Goal: Task Accomplishment & Management: Manage account settings

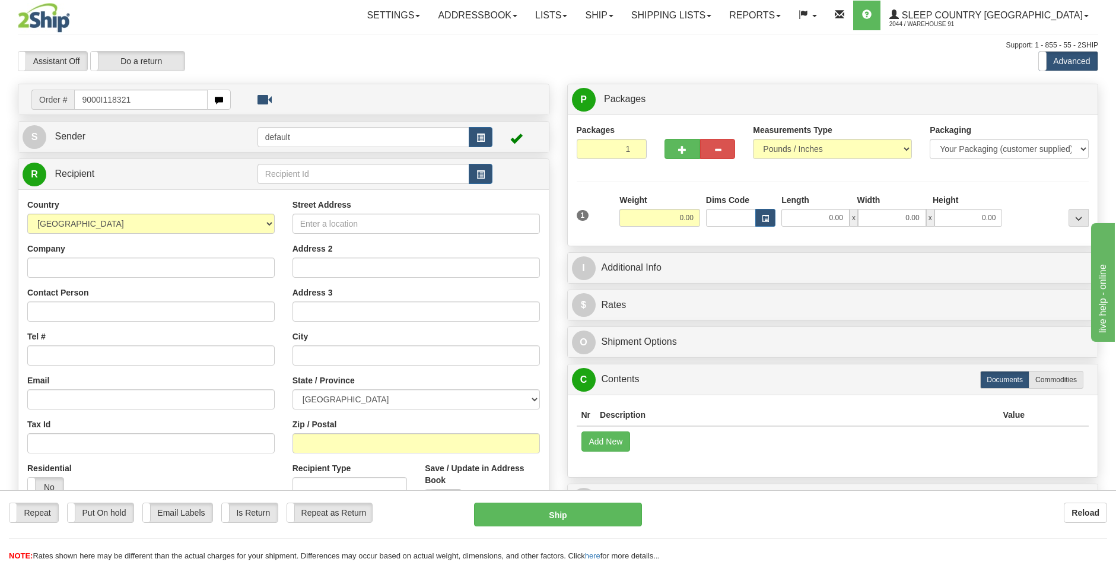
type input "9000I118321"
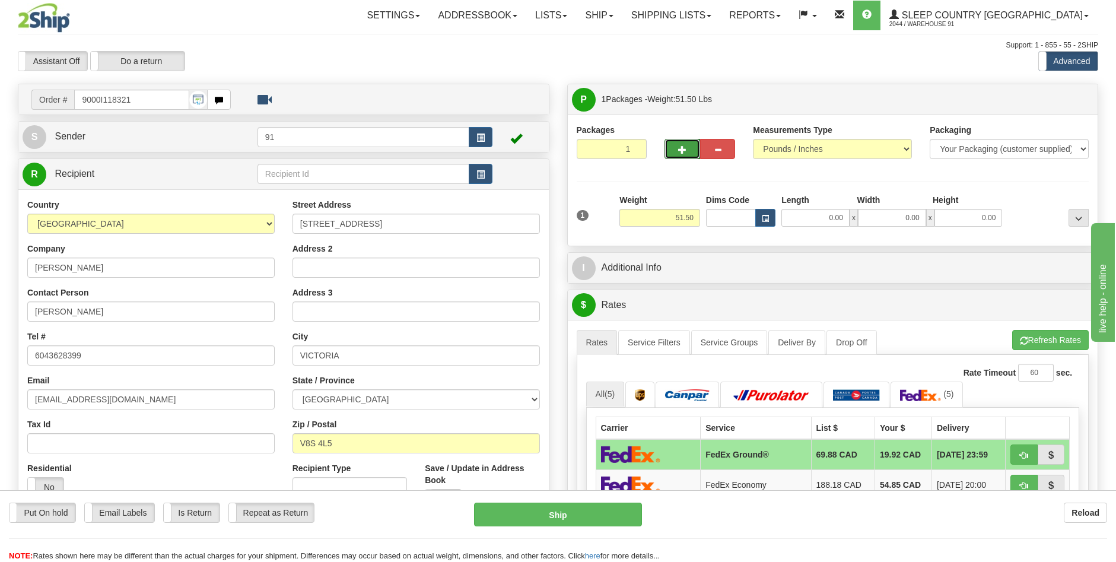
click at [677, 148] on button "button" at bounding box center [681, 149] width 35 height 20
type input "2"
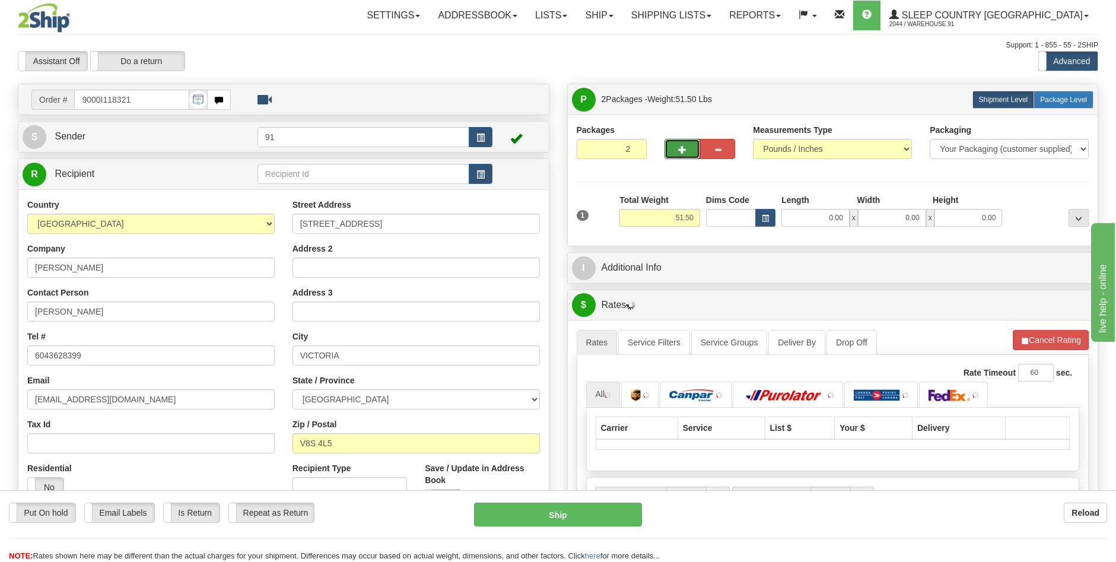
click at [1075, 97] on span "Package Level" at bounding box center [1063, 99] width 47 height 8
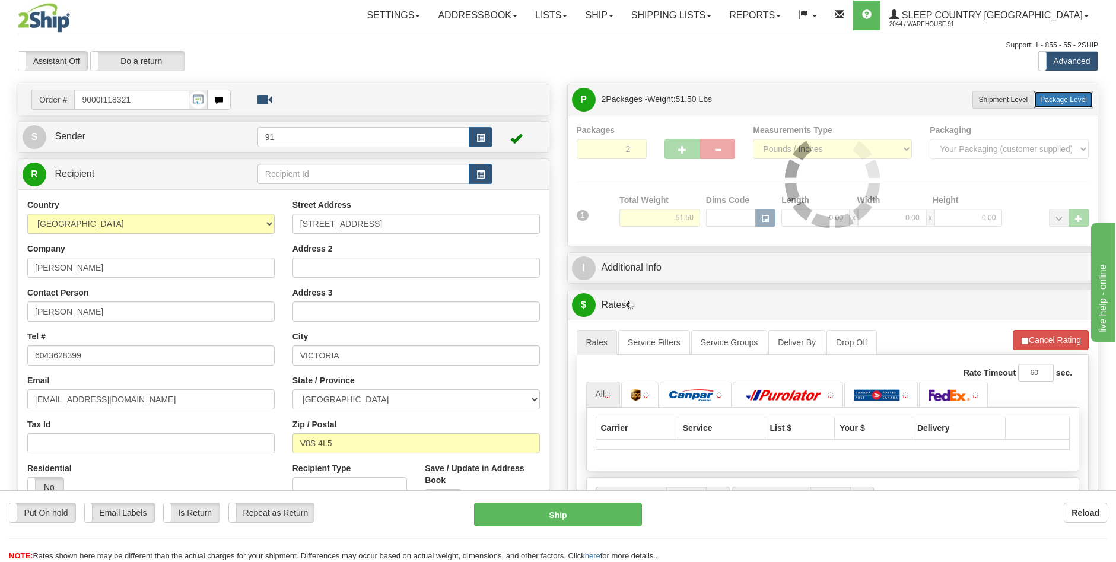
radio input "true"
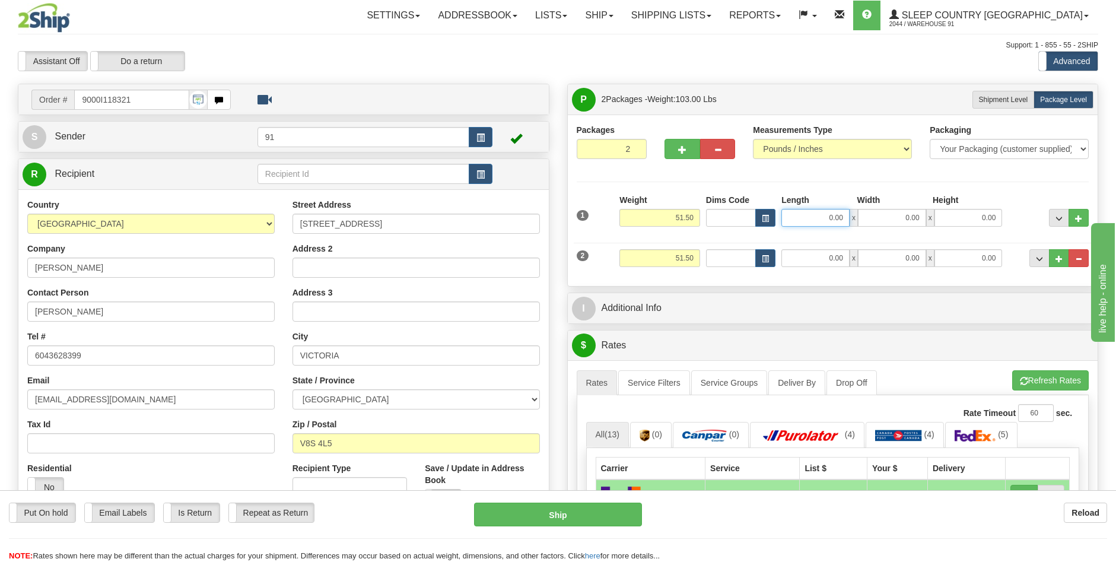
click at [828, 221] on input "0.00" at bounding box center [815, 218] width 68 height 18
type input "33.00"
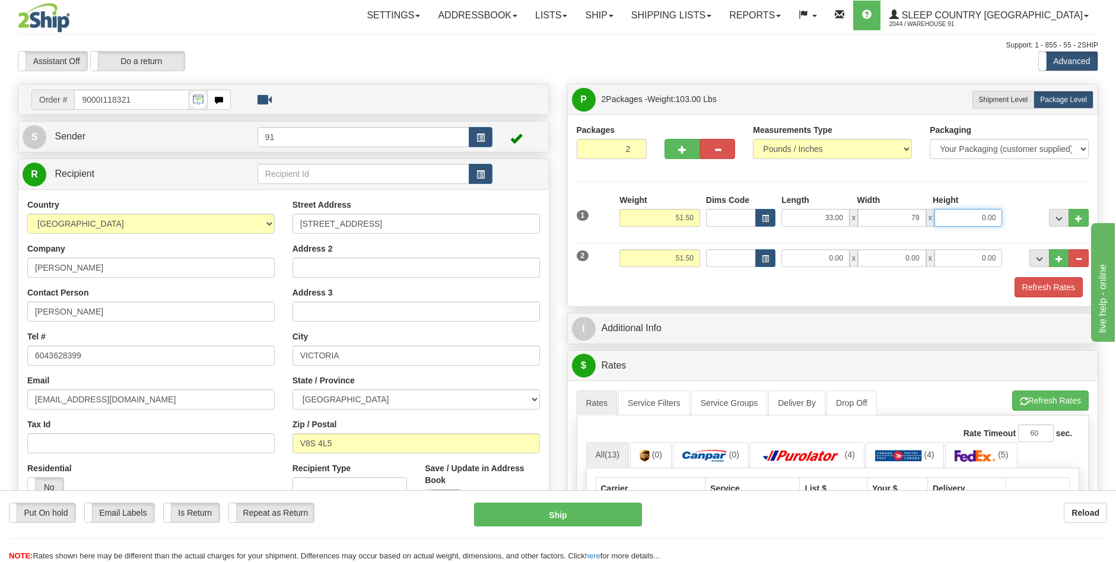
type input "79.00"
type input "5.00"
click at [790, 253] on input "0.00" at bounding box center [815, 258] width 68 height 18
type input "11.00"
type input "13.00"
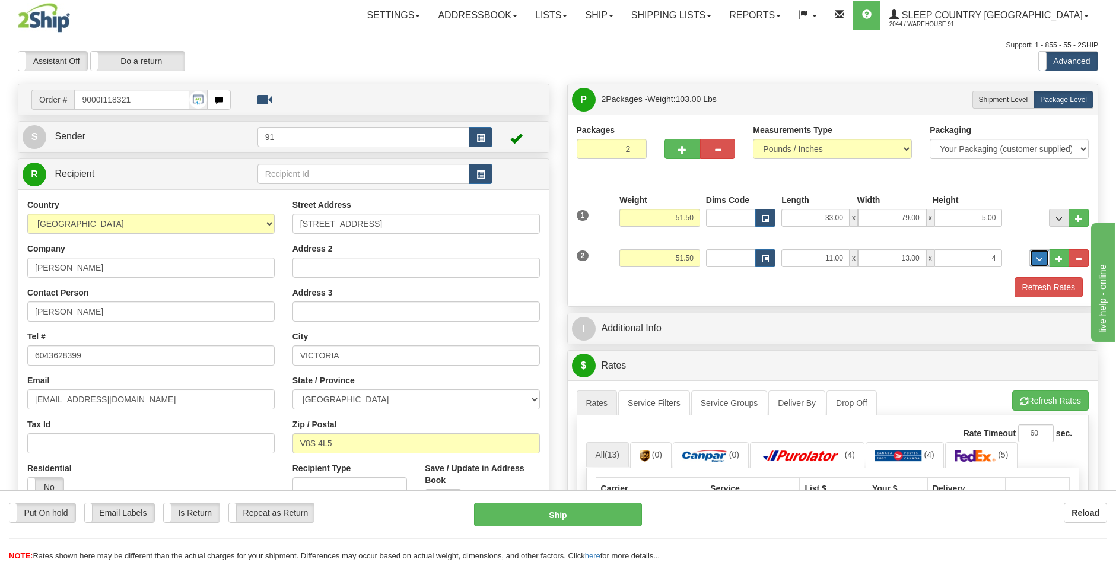
type input "4.00"
click at [682, 219] on input "51.50" at bounding box center [659, 218] width 81 height 18
type input "50.50"
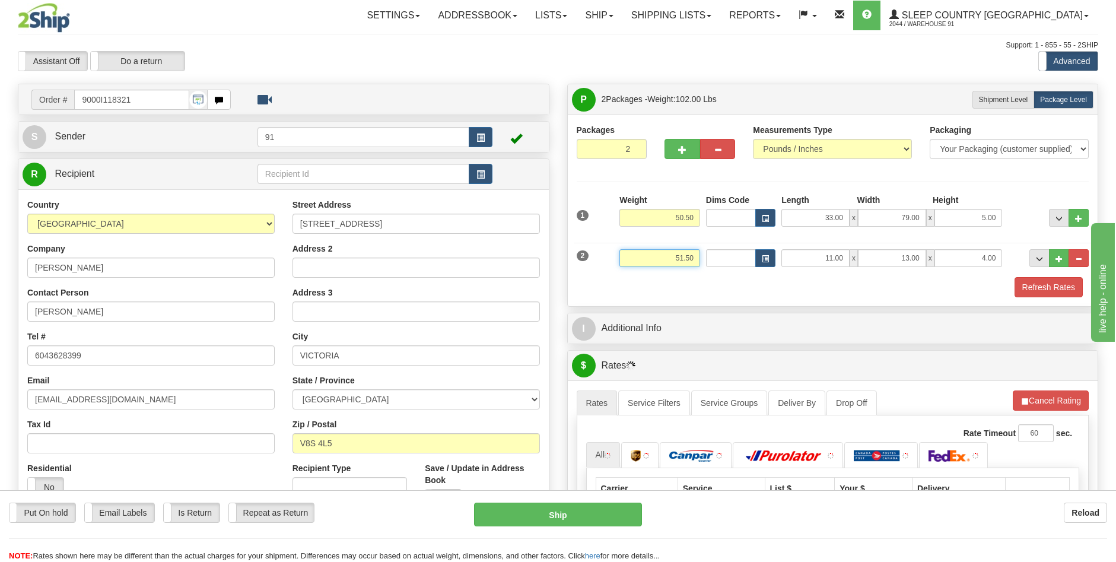
drag, startPoint x: 699, startPoint y: 262, endPoint x: 581, endPoint y: 238, distance: 119.7
click at [604, 243] on div "2 Weight 51.50 Dims Code Length Width Height" at bounding box center [832, 257] width 518 height 40
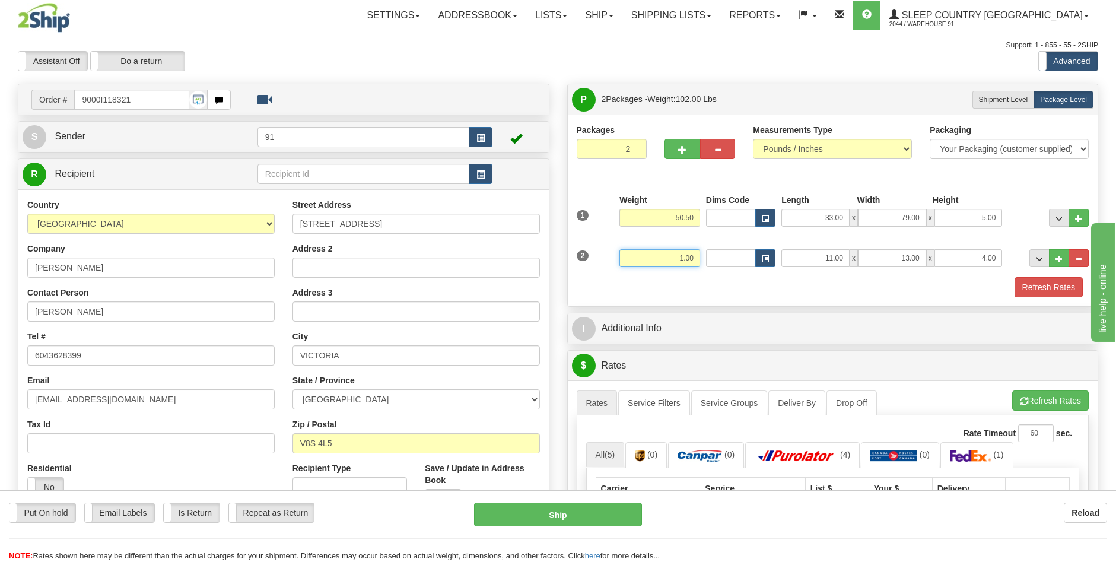
type input "1.00"
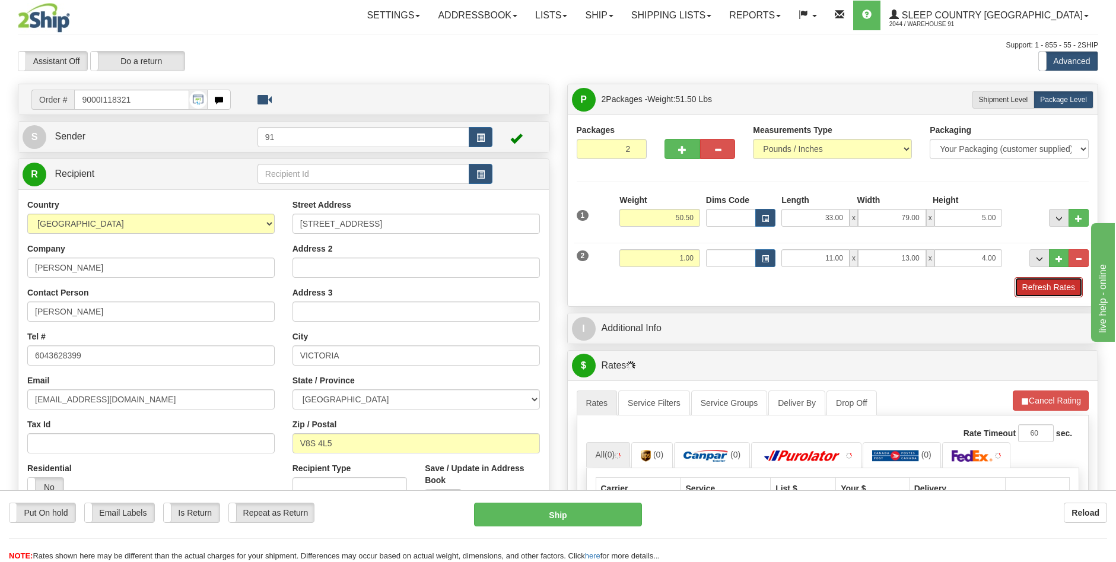
click at [1043, 288] on button "Refresh Rates" at bounding box center [1048, 287] width 68 height 20
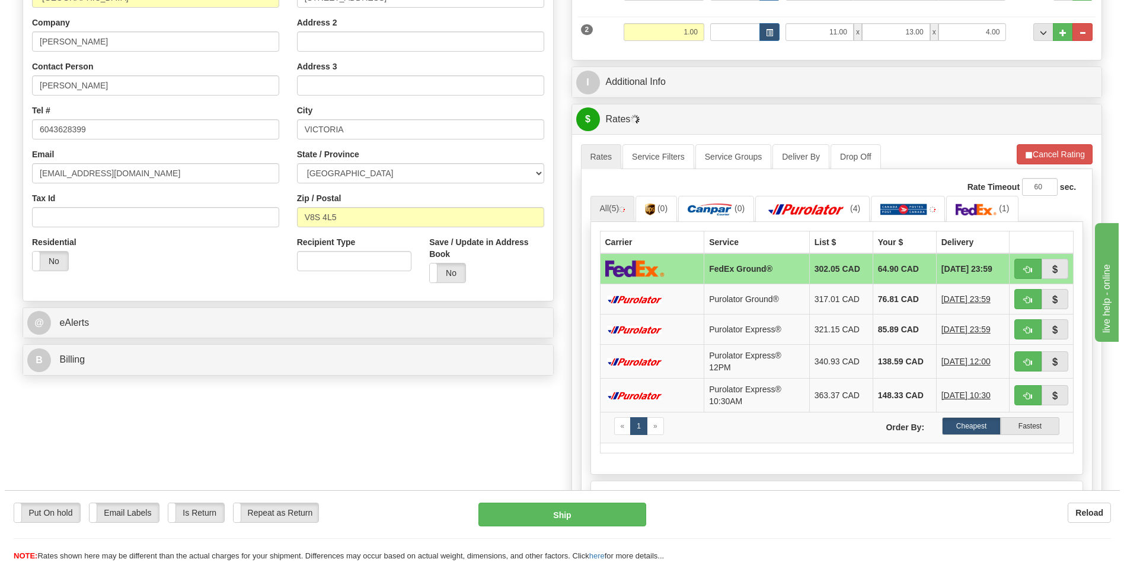
scroll to position [237, 0]
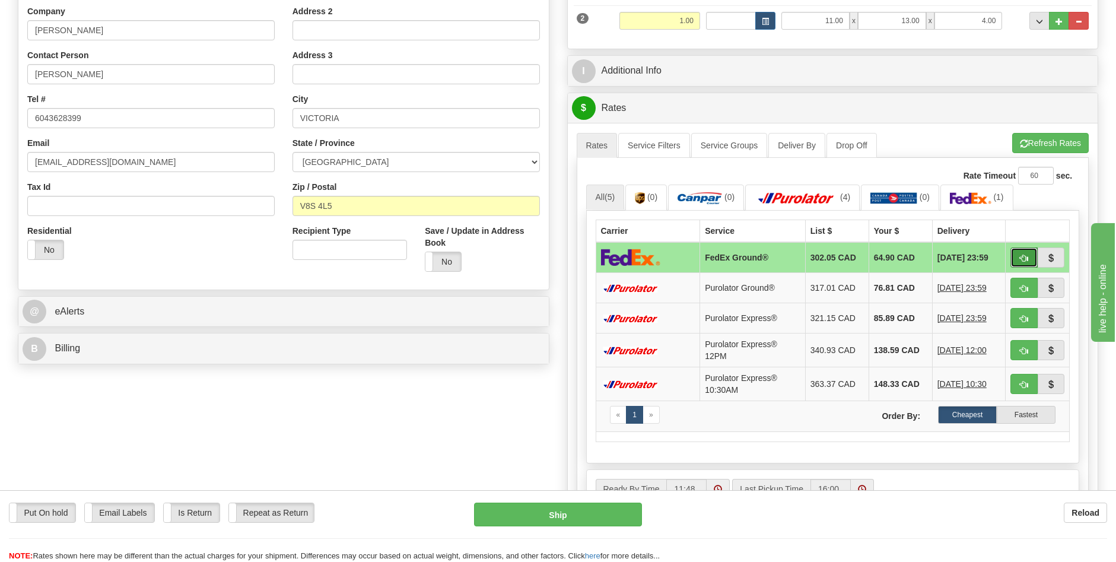
click at [1022, 254] on span "button" at bounding box center [1023, 258] width 8 height 8
type input "92"
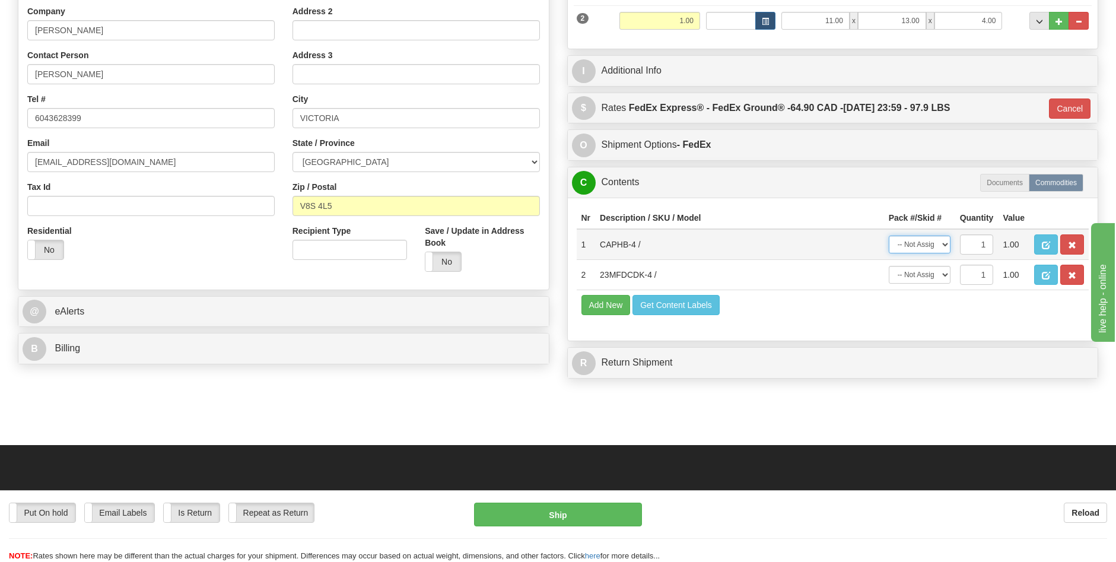
drag, startPoint x: 945, startPoint y: 244, endPoint x: 939, endPoint y: 251, distance: 8.8
click at [945, 244] on select "-- Not Assigned -- Package 1 Package 2" at bounding box center [919, 244] width 62 height 18
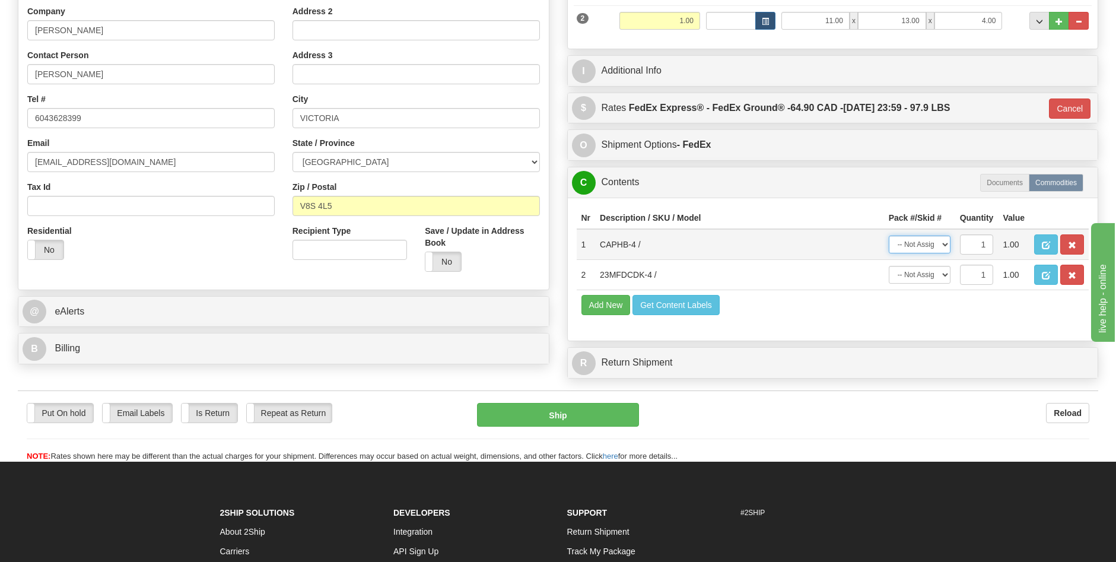
select select "0"
click at [888, 235] on select "-- Not Assigned -- Package 1 Package 2" at bounding box center [919, 244] width 62 height 18
click at [945, 274] on select "-- Not Assigned -- Package 1 Package 2" at bounding box center [919, 275] width 62 height 18
select select "1"
click at [888, 266] on select "-- Not Assigned -- Package 1 Package 2" at bounding box center [919, 275] width 62 height 18
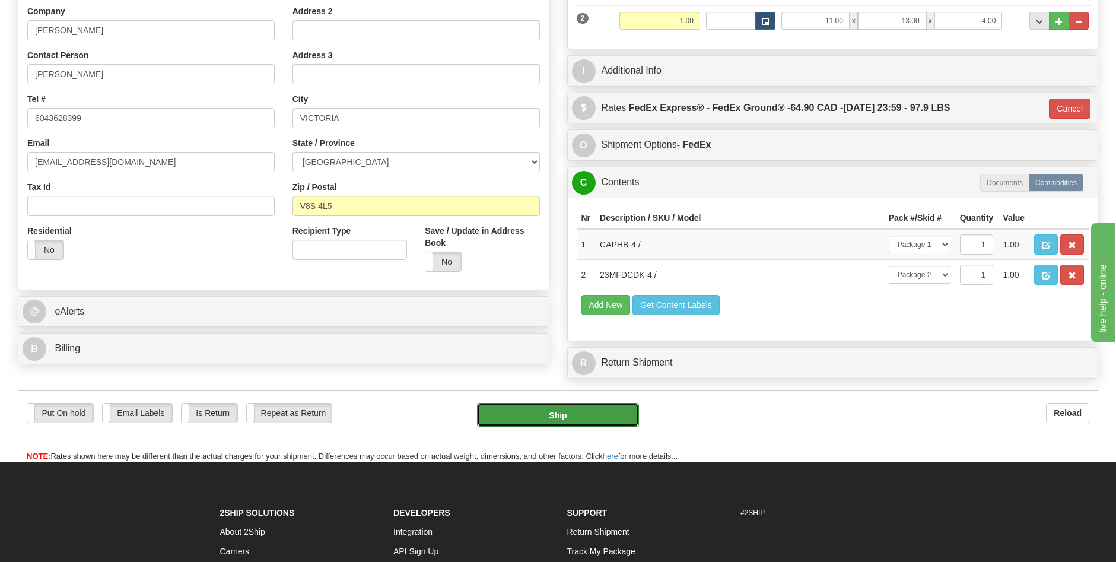
click at [613, 412] on button "Ship" at bounding box center [558, 415] width 162 height 24
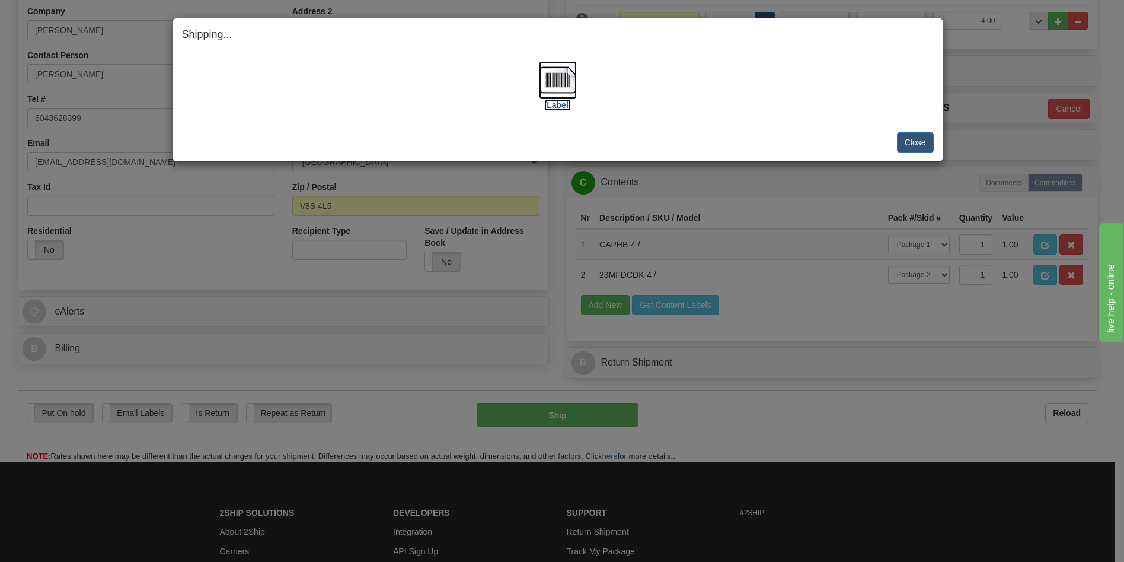
click at [560, 106] on label "[Label]" at bounding box center [557, 105] width 27 height 12
click at [917, 141] on button "Close" at bounding box center [915, 142] width 37 height 20
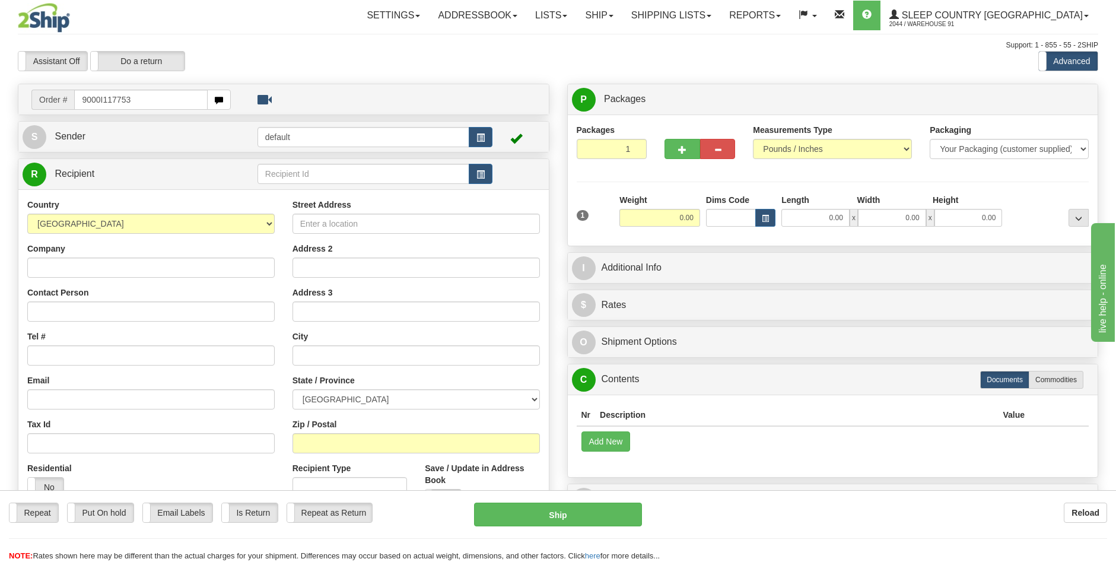
type input "9000I117753"
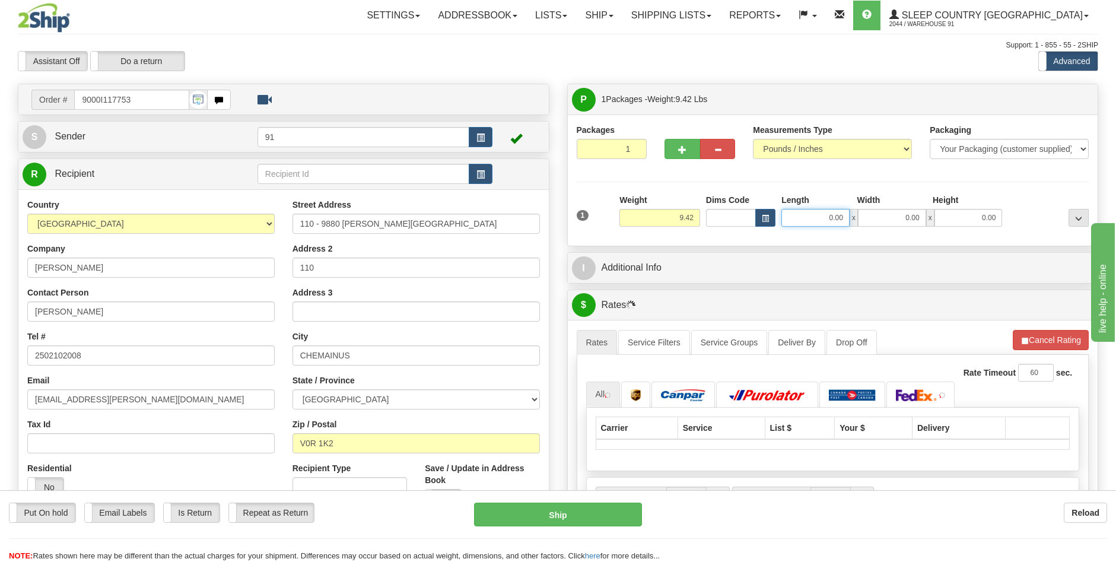
drag, startPoint x: 828, startPoint y: 216, endPoint x: 876, endPoint y: 198, distance: 51.2
click at [828, 216] on input "0.00" at bounding box center [815, 218] width 68 height 18
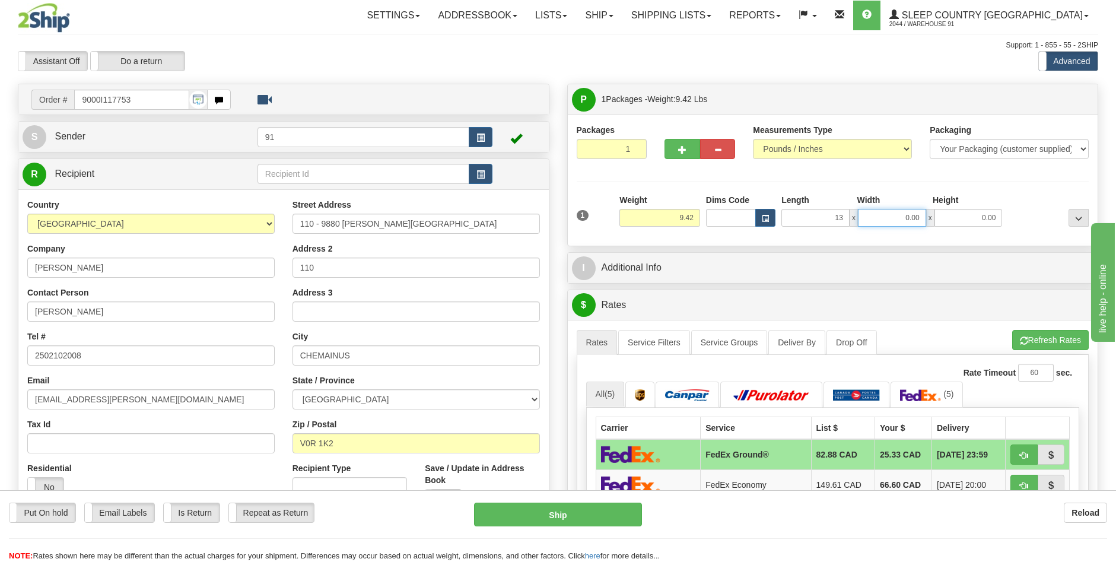
type input "13.00"
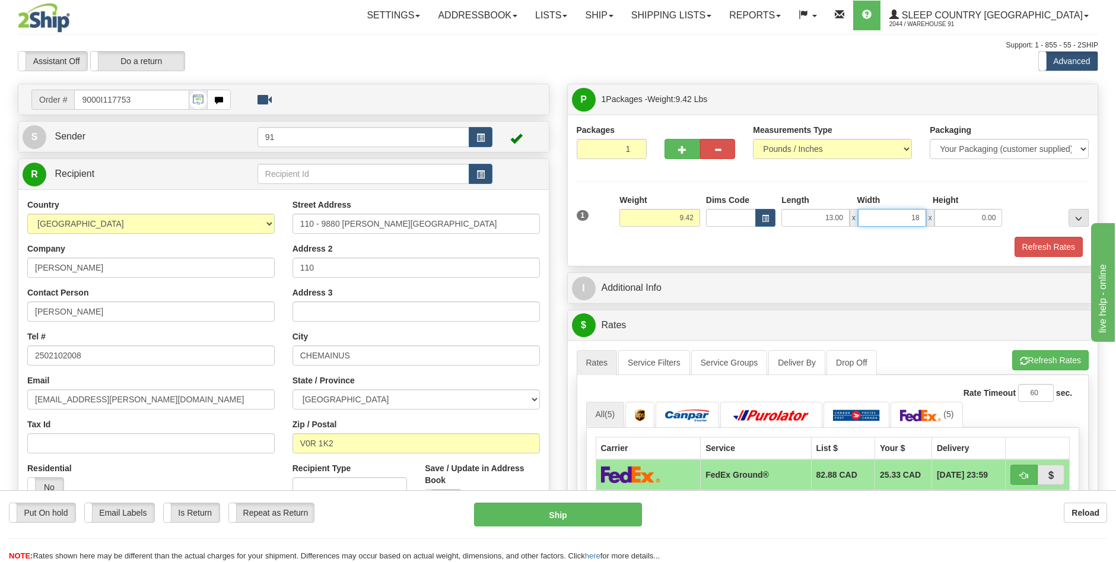
type input "18.00"
type input "9.00"
click at [1006, 199] on div at bounding box center [1048, 210] width 87 height 33
click at [1037, 249] on button "Refresh Rates" at bounding box center [1048, 247] width 68 height 20
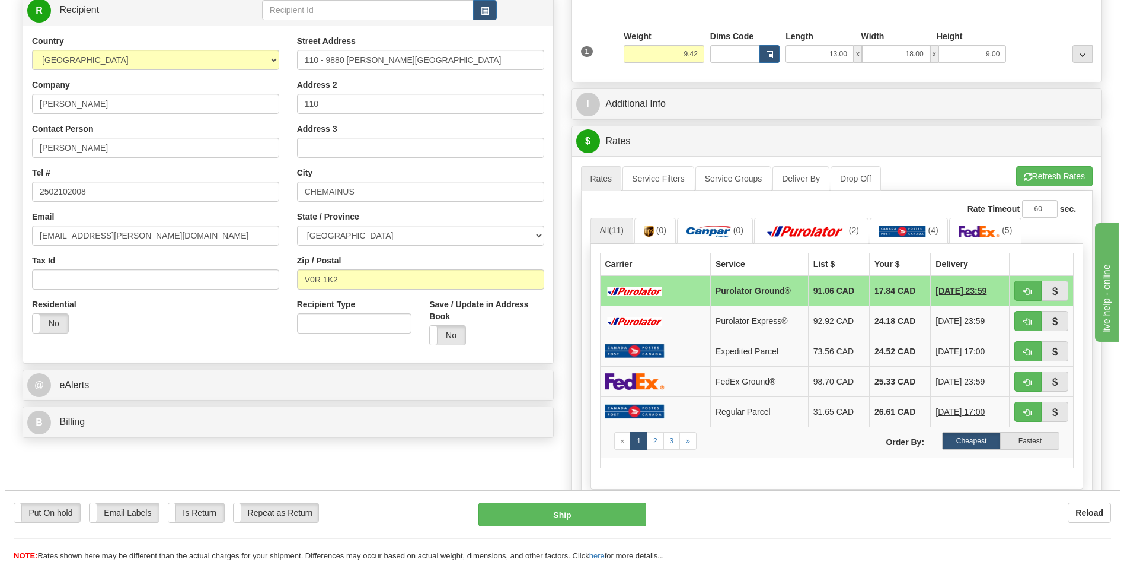
scroll to position [237, 0]
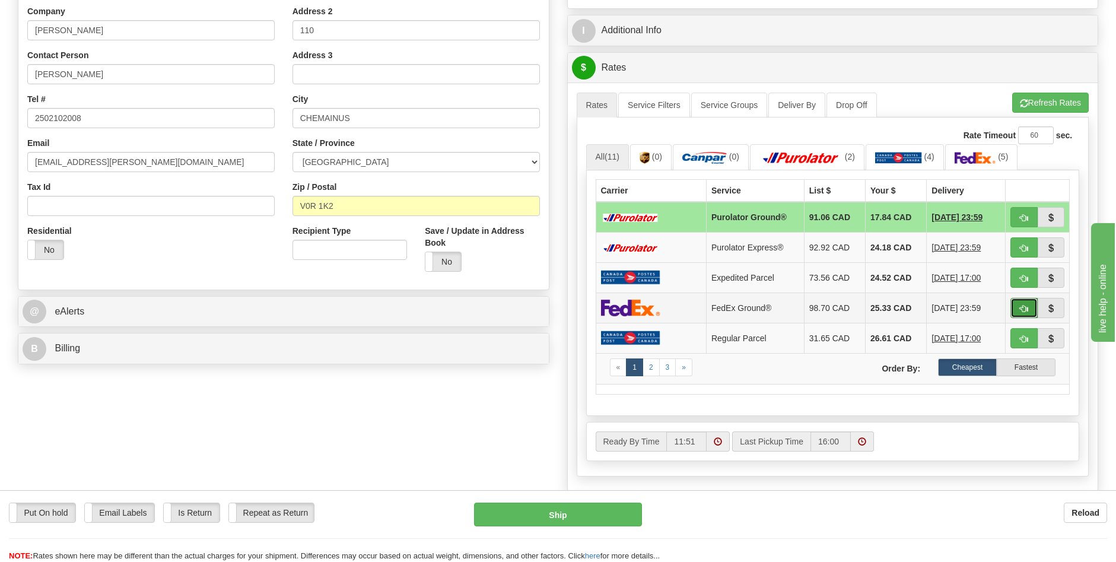
click at [1023, 307] on span "button" at bounding box center [1023, 309] width 8 height 8
type input "92"
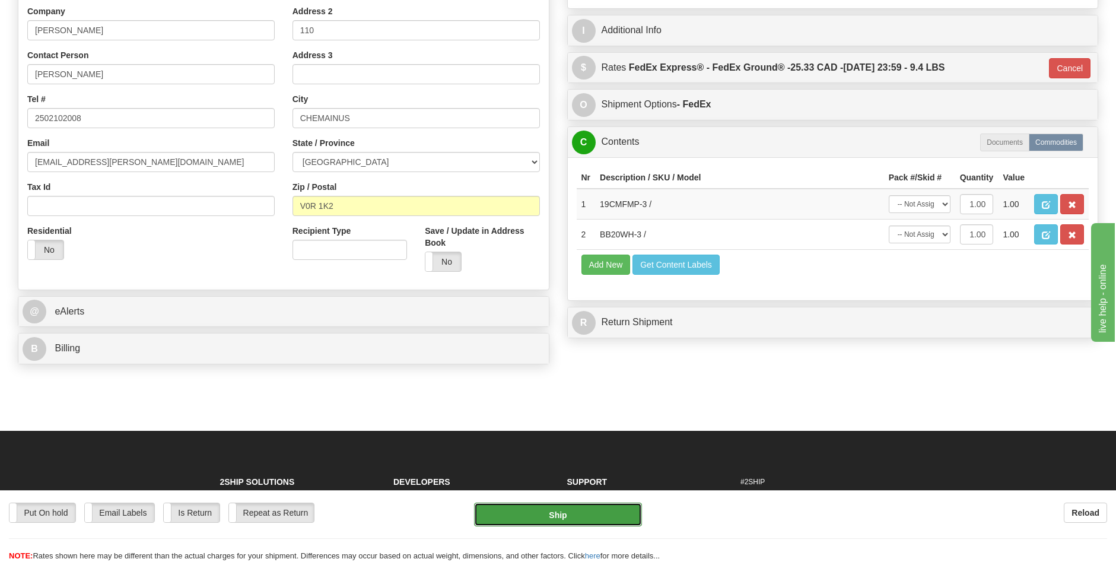
click at [587, 511] on button "Ship" at bounding box center [558, 514] width 168 height 24
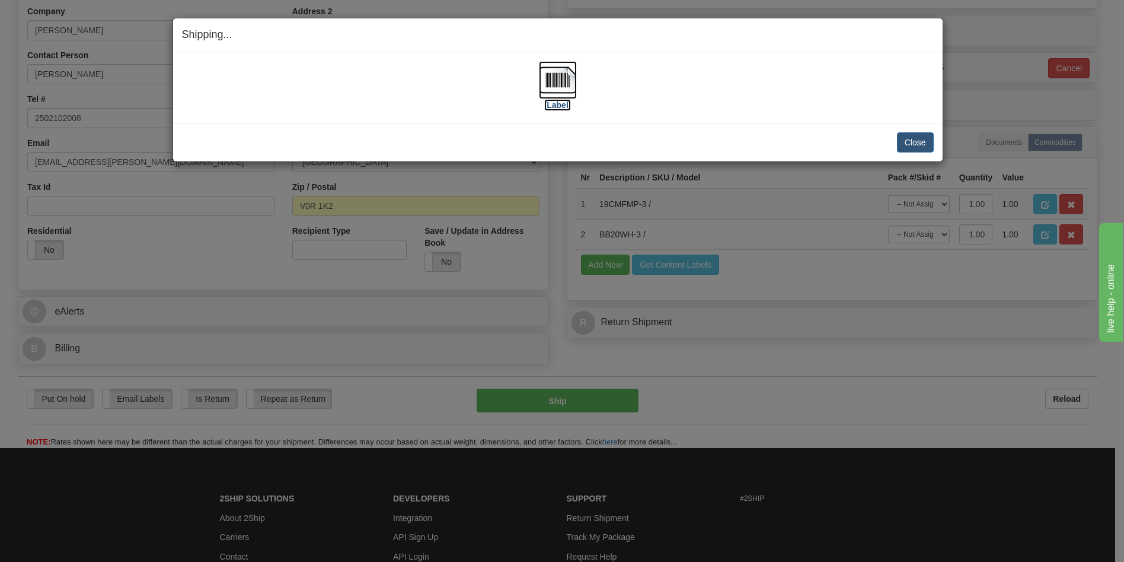
click at [551, 105] on label "[Label]" at bounding box center [557, 105] width 27 height 12
click at [910, 139] on button "Close" at bounding box center [915, 142] width 37 height 20
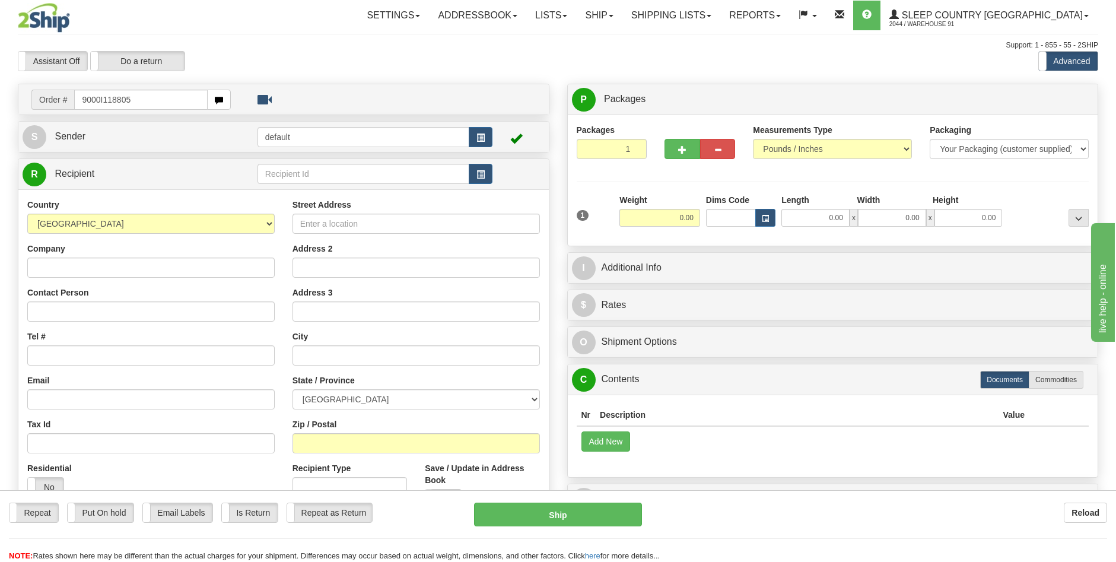
type input "9000I118805"
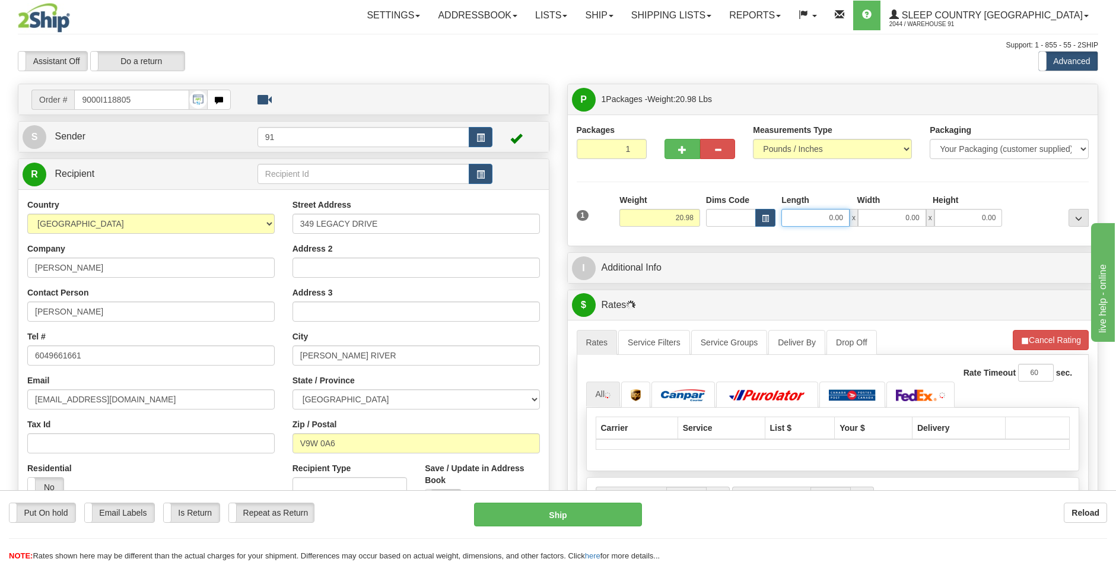
click at [827, 219] on input "0.00" at bounding box center [815, 218] width 68 height 18
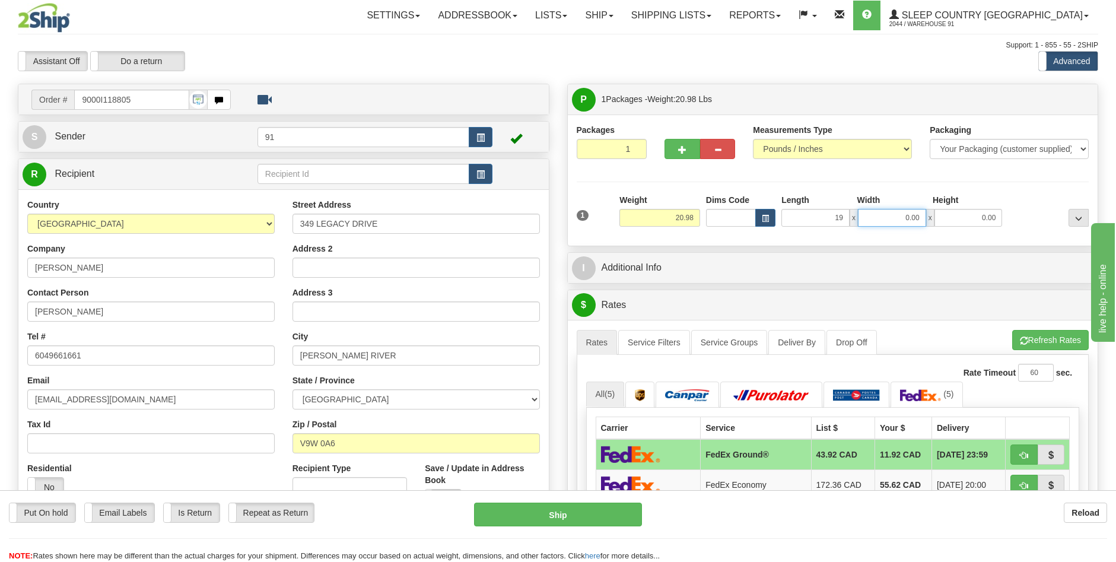
type input "19.00"
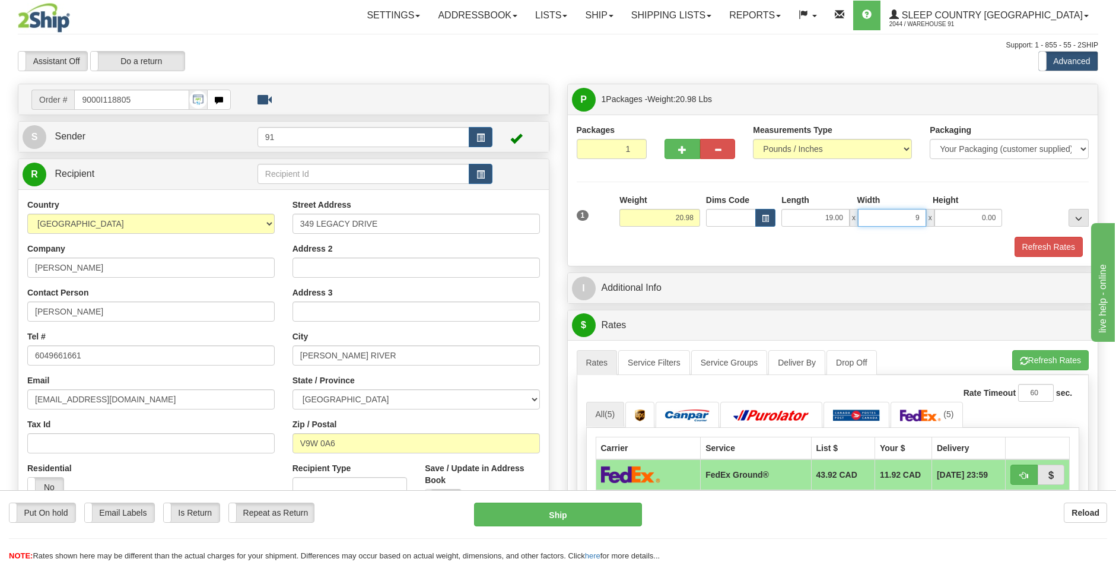
type input "9.00"
type input "31.00"
click at [1030, 245] on button "Refresh Rates" at bounding box center [1048, 247] width 68 height 20
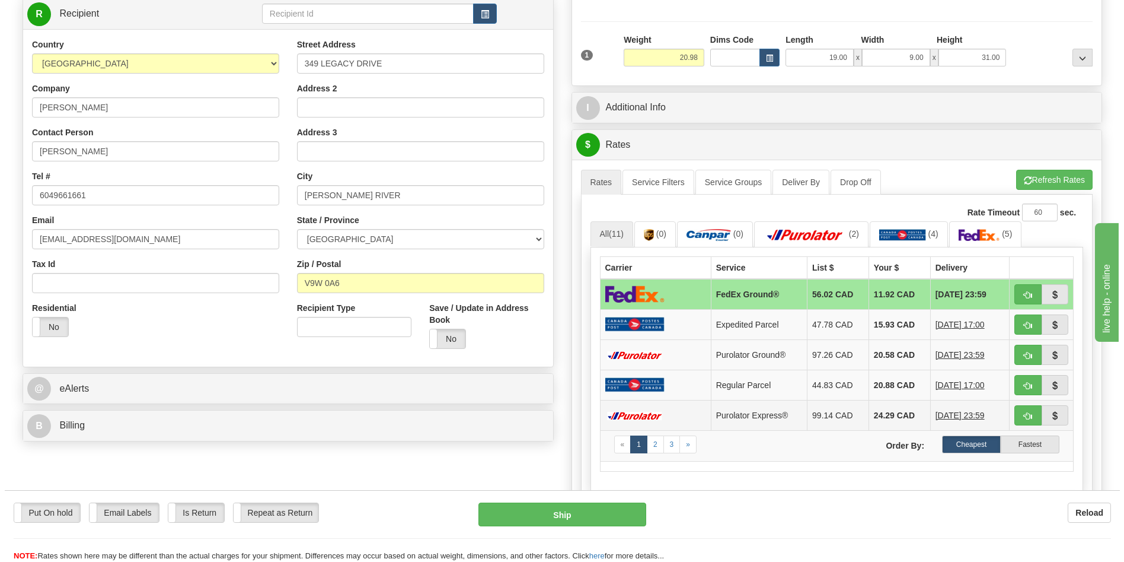
scroll to position [237, 0]
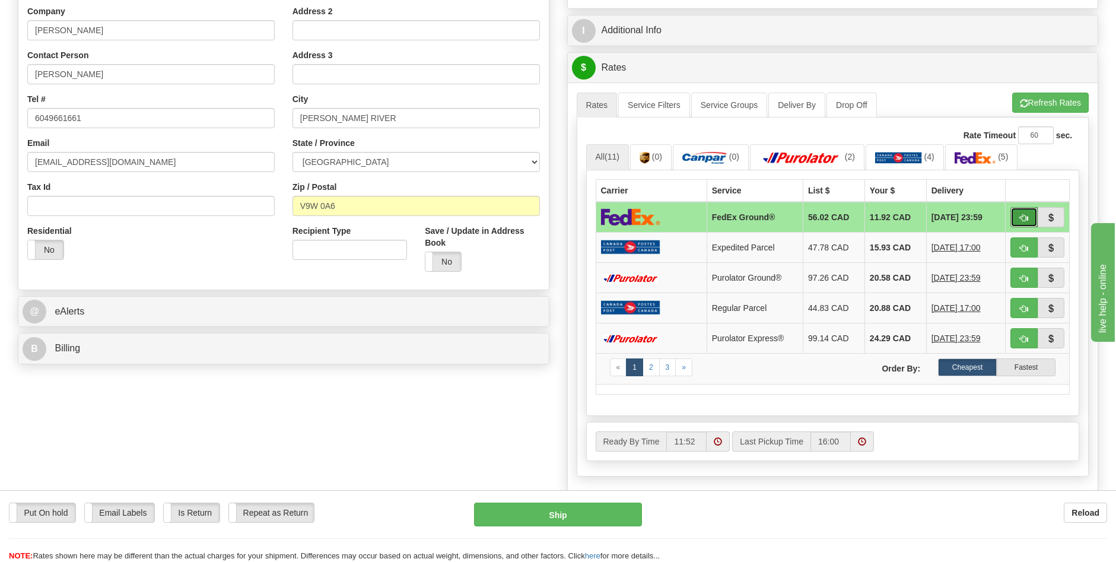
click at [1024, 214] on span "button" at bounding box center [1023, 218] width 8 height 8
type input "92"
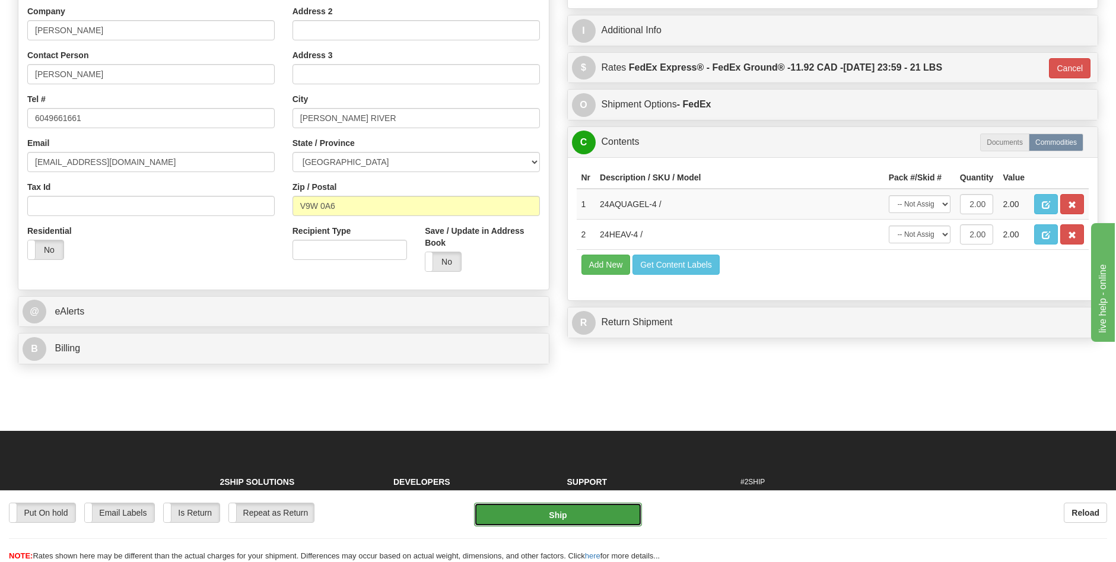
click at [600, 511] on button "Ship" at bounding box center [558, 514] width 168 height 24
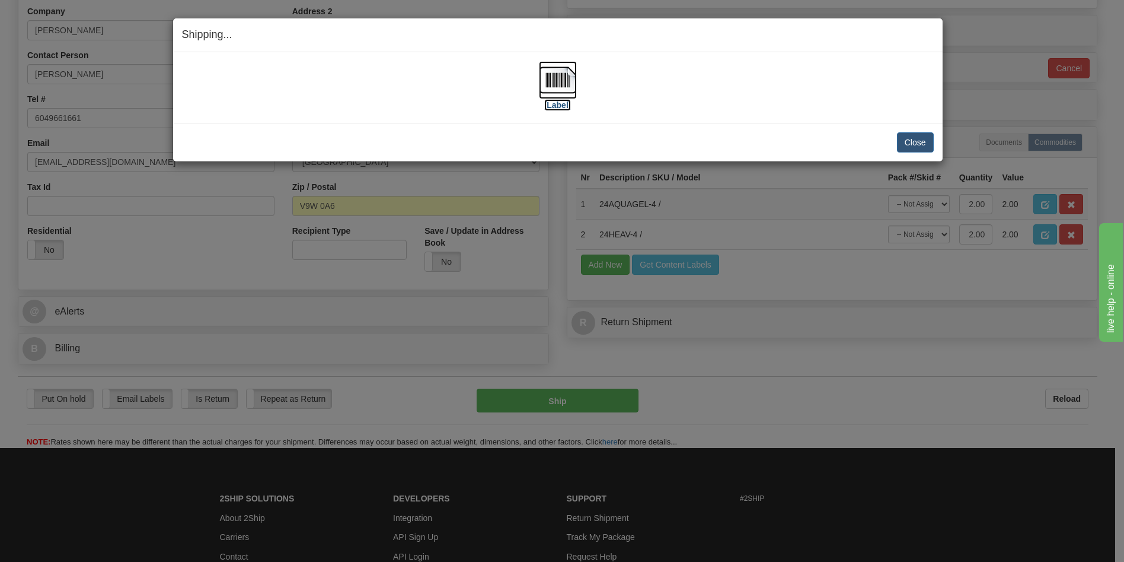
click at [558, 107] on label "[Label]" at bounding box center [557, 105] width 27 height 12
click at [920, 141] on button "Close" at bounding box center [915, 142] width 37 height 20
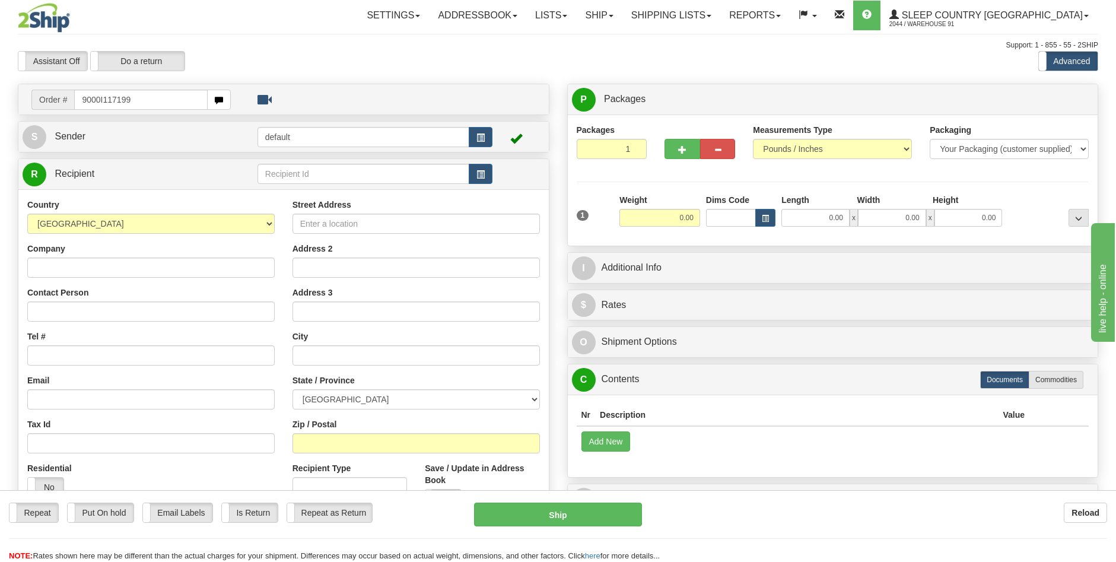
type input "9000I117199"
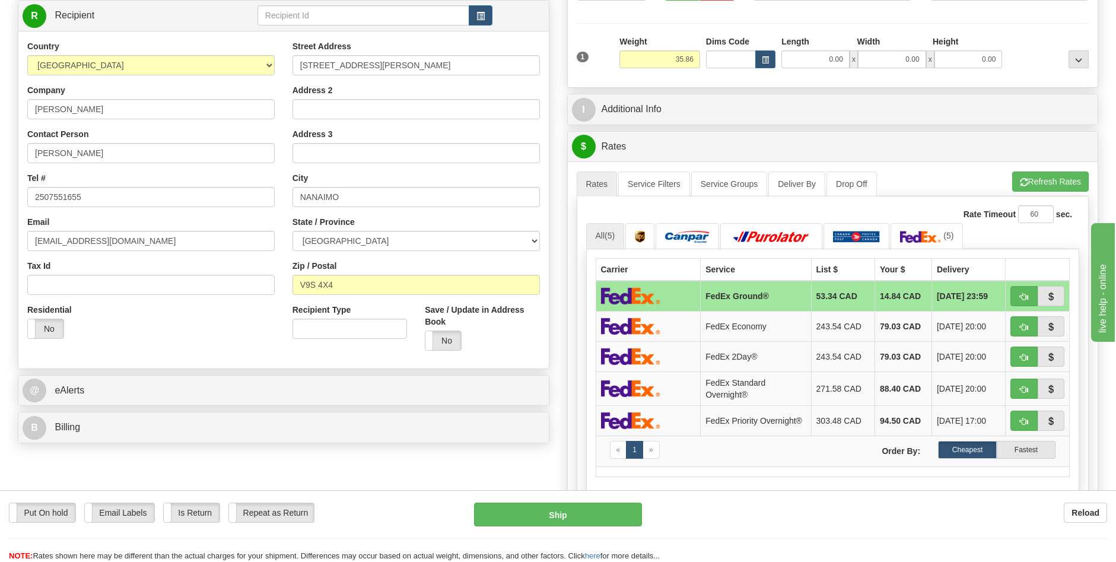
scroll to position [178, 0]
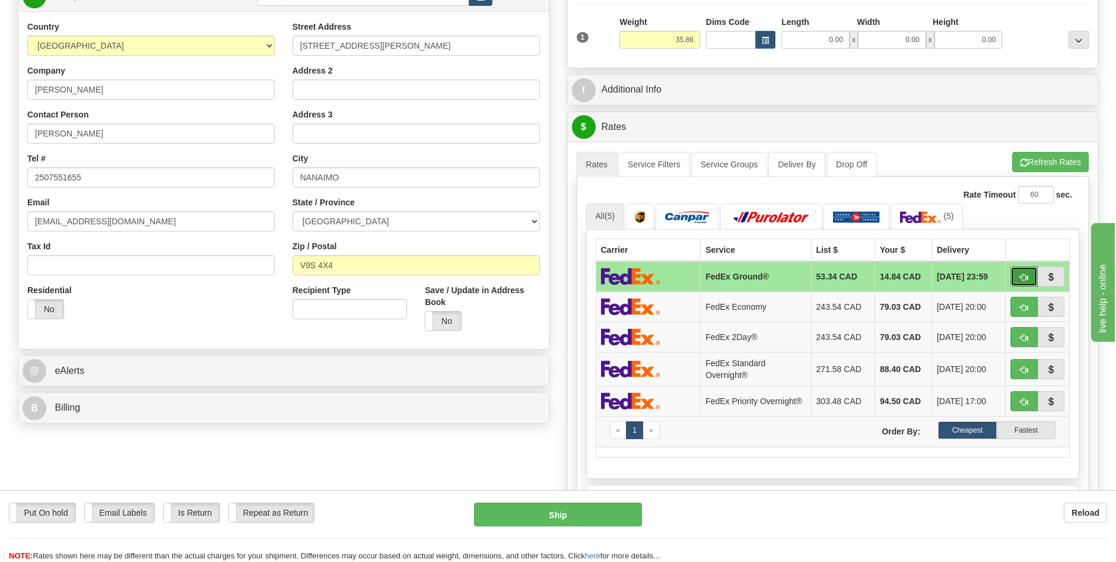
click at [1023, 273] on span "button" at bounding box center [1023, 277] width 8 height 8
type input "92"
click at [1027, 276] on span "button" at bounding box center [1023, 277] width 8 height 8
click at [1028, 273] on button "button" at bounding box center [1023, 276] width 27 height 20
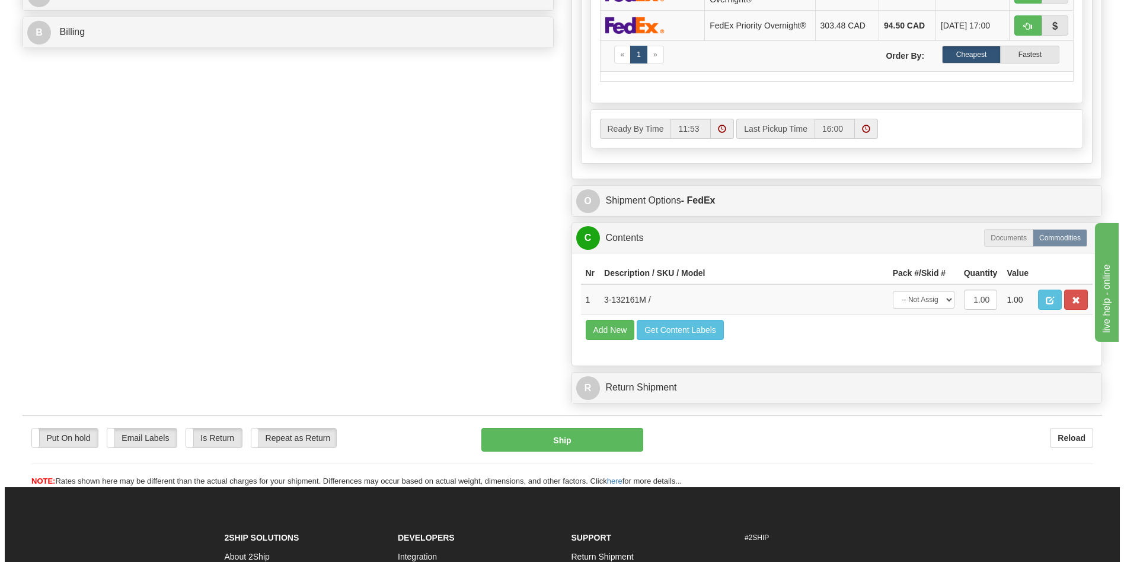
scroll to position [593, 0]
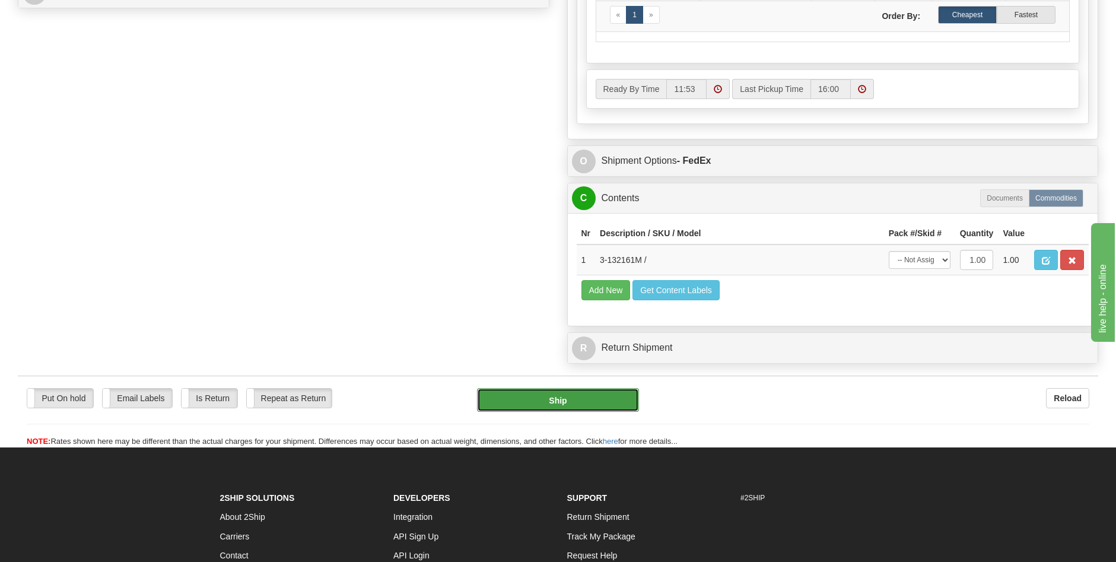
click at [577, 401] on button "Ship" at bounding box center [558, 400] width 162 height 24
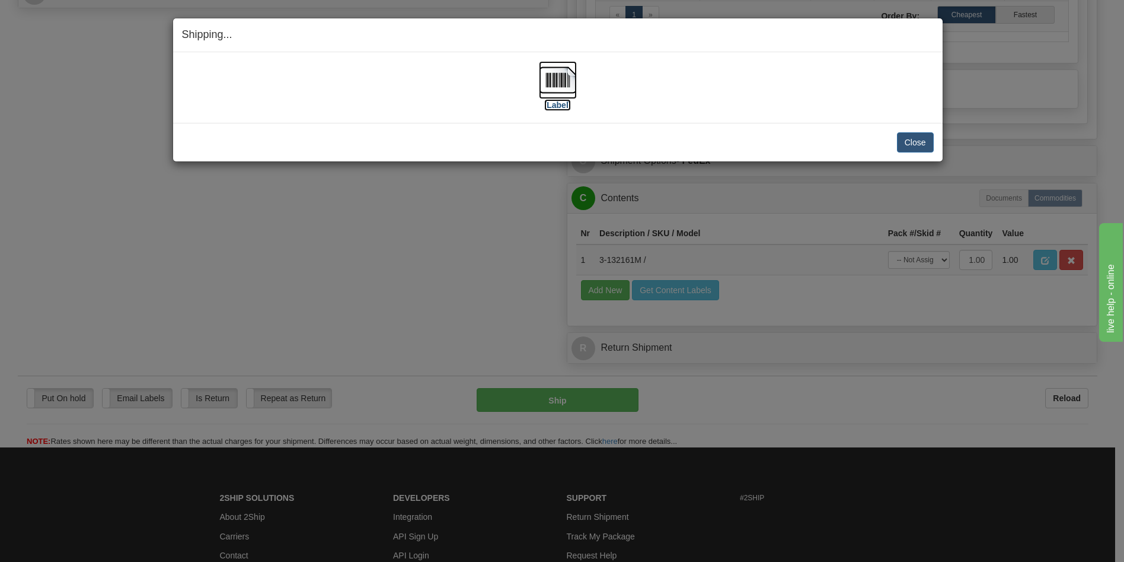
click at [558, 107] on label "[Label]" at bounding box center [557, 105] width 27 height 12
click at [925, 146] on button "Close" at bounding box center [915, 142] width 37 height 20
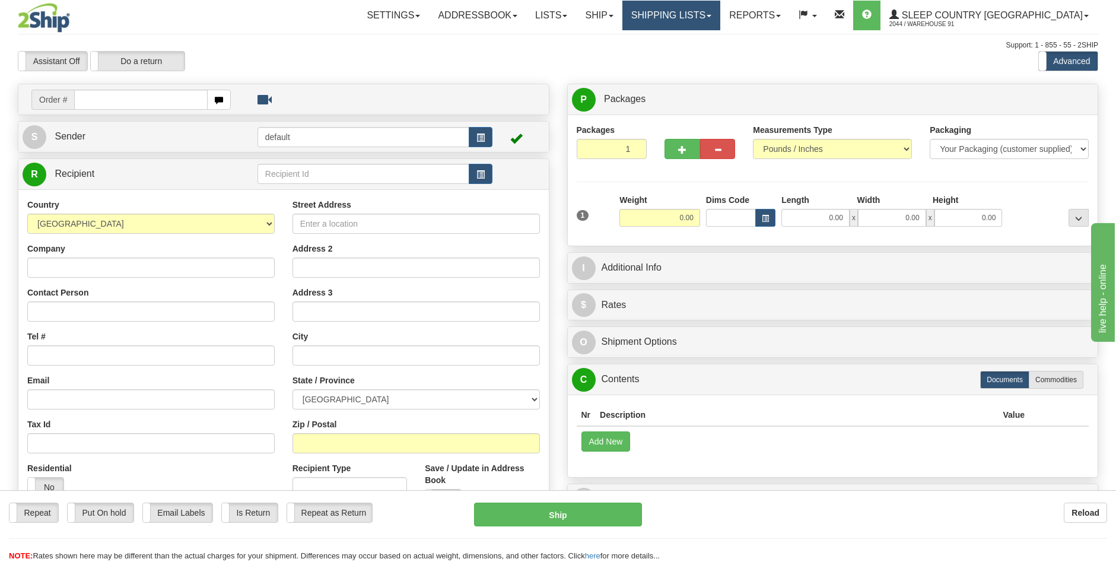
click at [720, 16] on link "Shipping lists" at bounding box center [671, 16] width 98 height 30
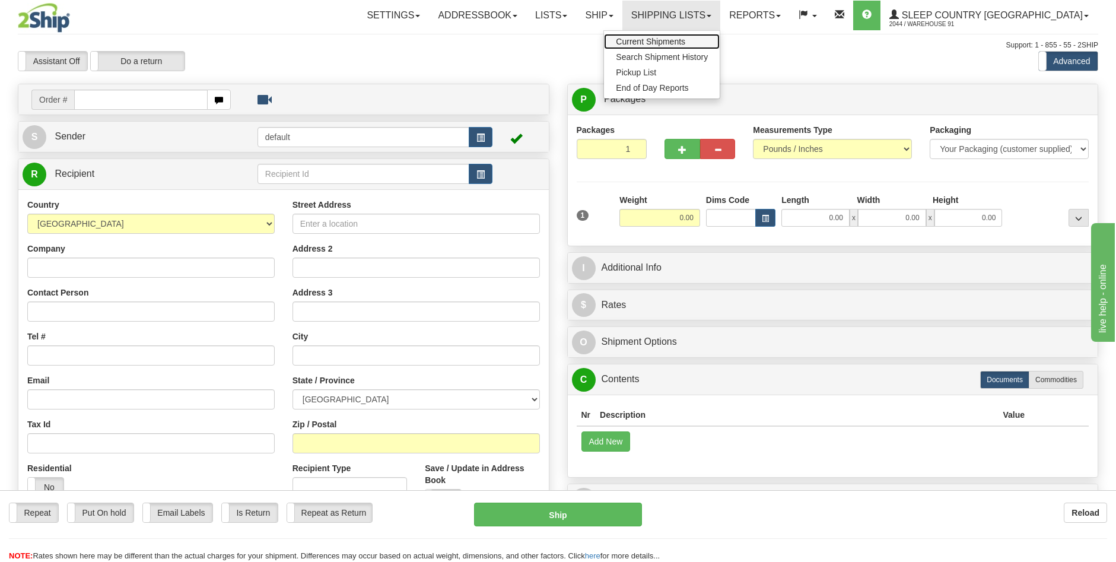
click at [685, 44] on span "Current Shipments" at bounding box center [650, 41] width 69 height 9
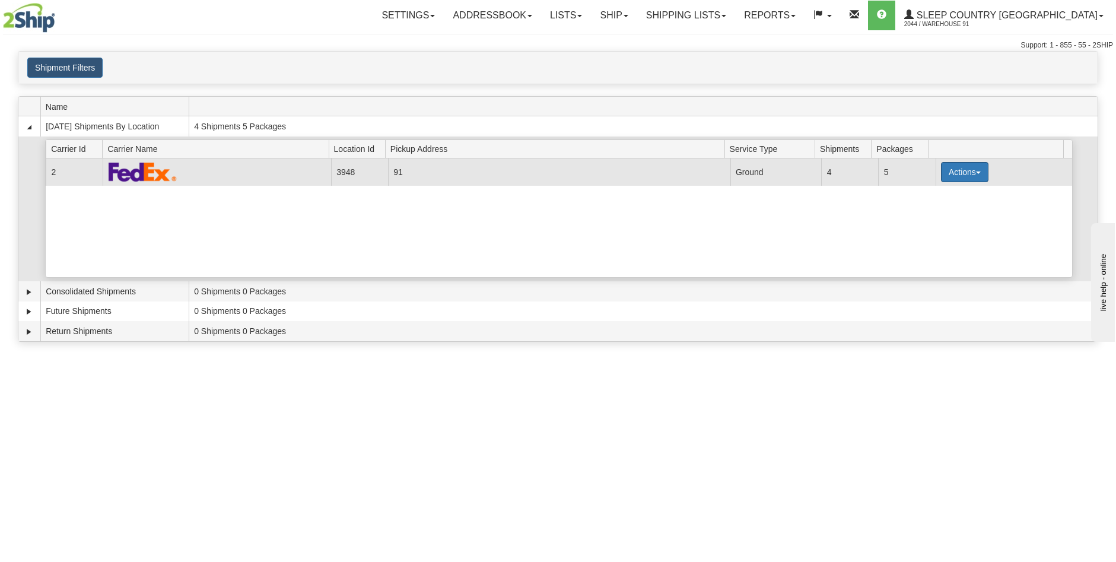
click at [976, 174] on span "button" at bounding box center [978, 172] width 5 height 2
click at [930, 211] on span "Close" at bounding box center [917, 209] width 27 height 8
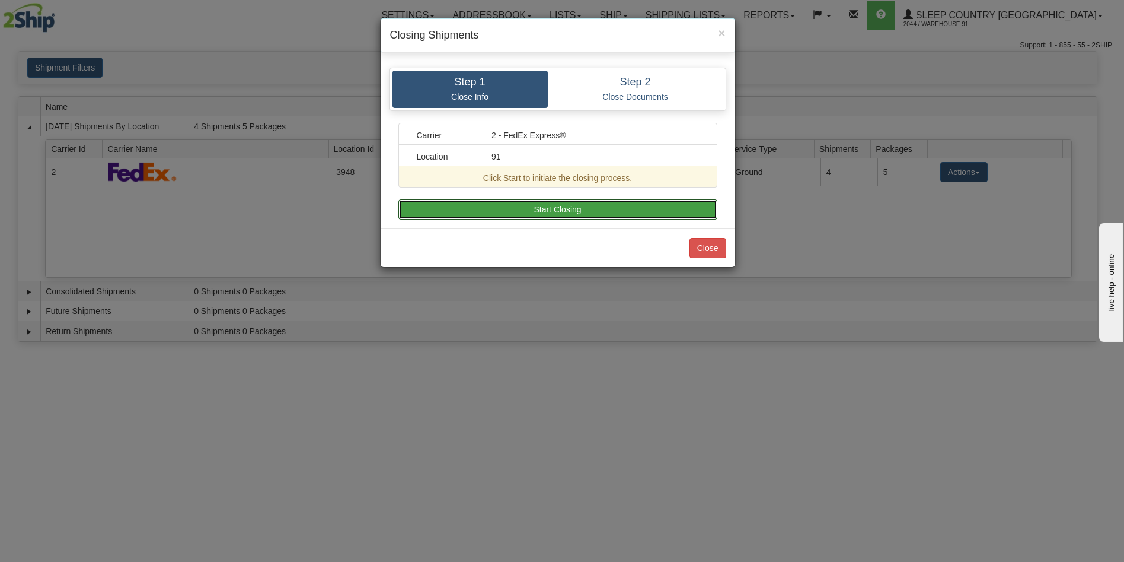
click at [536, 208] on button "Start Closing" at bounding box center [558, 209] width 319 height 20
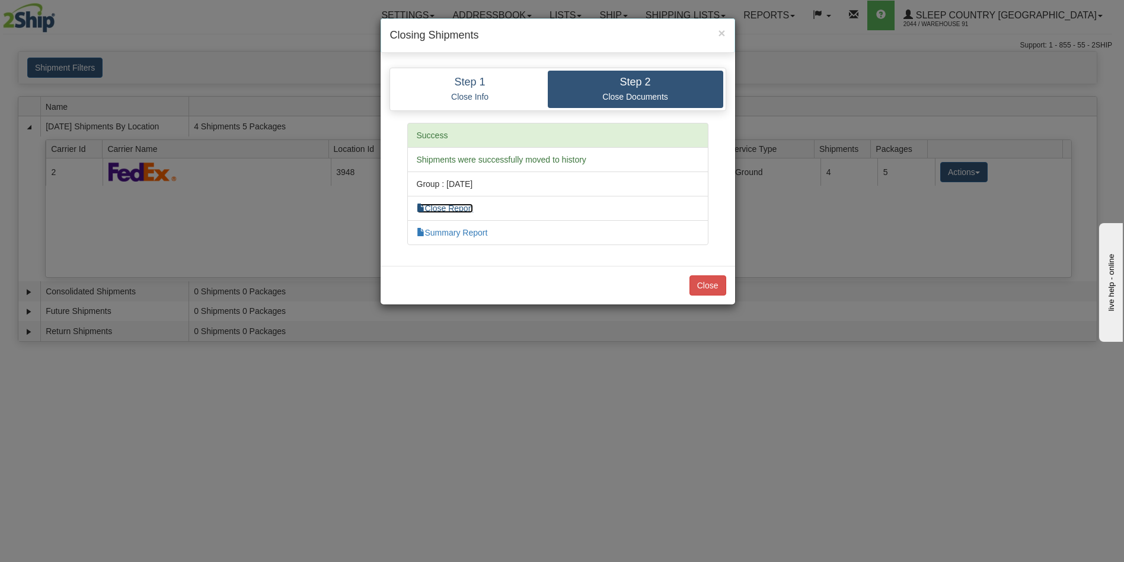
click at [458, 211] on link "Close Report" at bounding box center [445, 207] width 57 height 9
click at [470, 234] on link "Summary Report" at bounding box center [452, 232] width 71 height 9
click at [713, 282] on button "Close" at bounding box center [708, 285] width 37 height 20
